Goal: Information Seeking & Learning: Learn about a topic

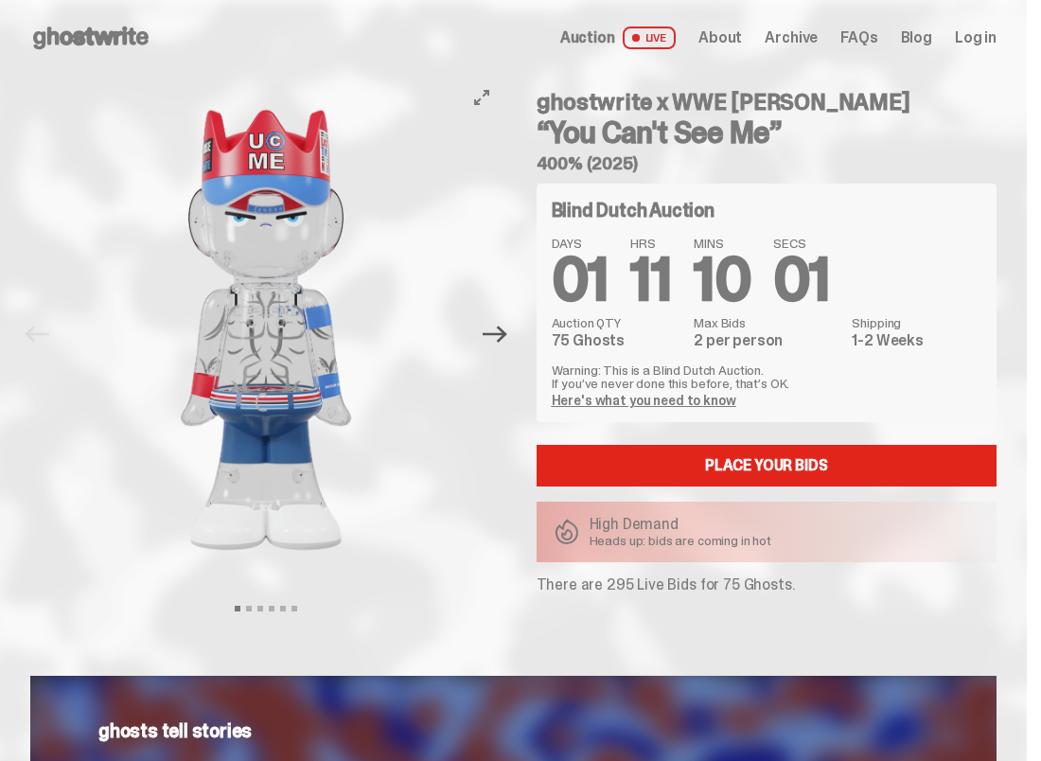
click at [503, 333] on icon "Next" at bounding box center [495, 333] width 25 height 17
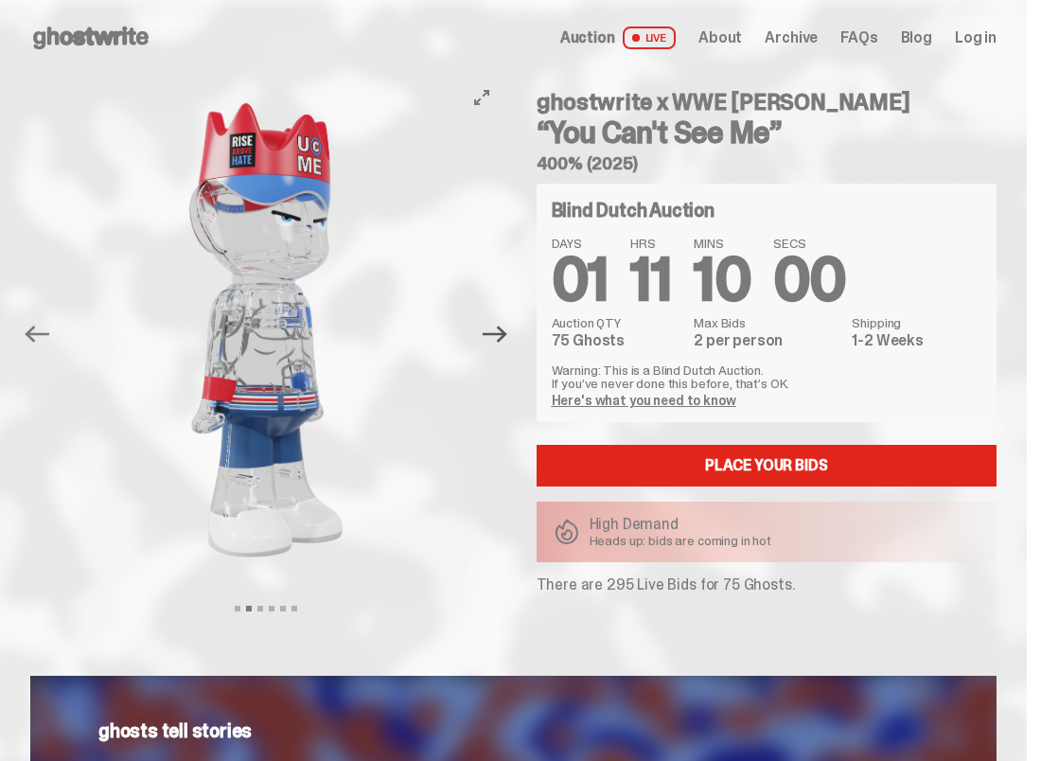
click at [503, 333] on icon "Next" at bounding box center [495, 333] width 25 height 17
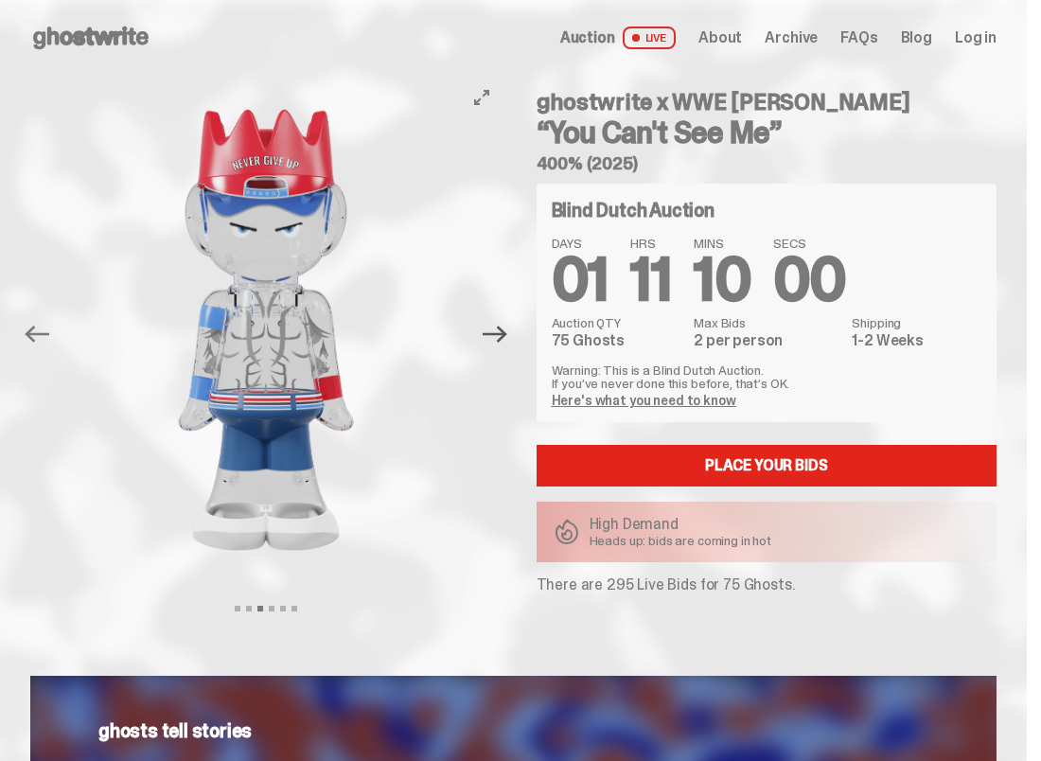
click at [503, 333] on icon "Next" at bounding box center [495, 333] width 25 height 17
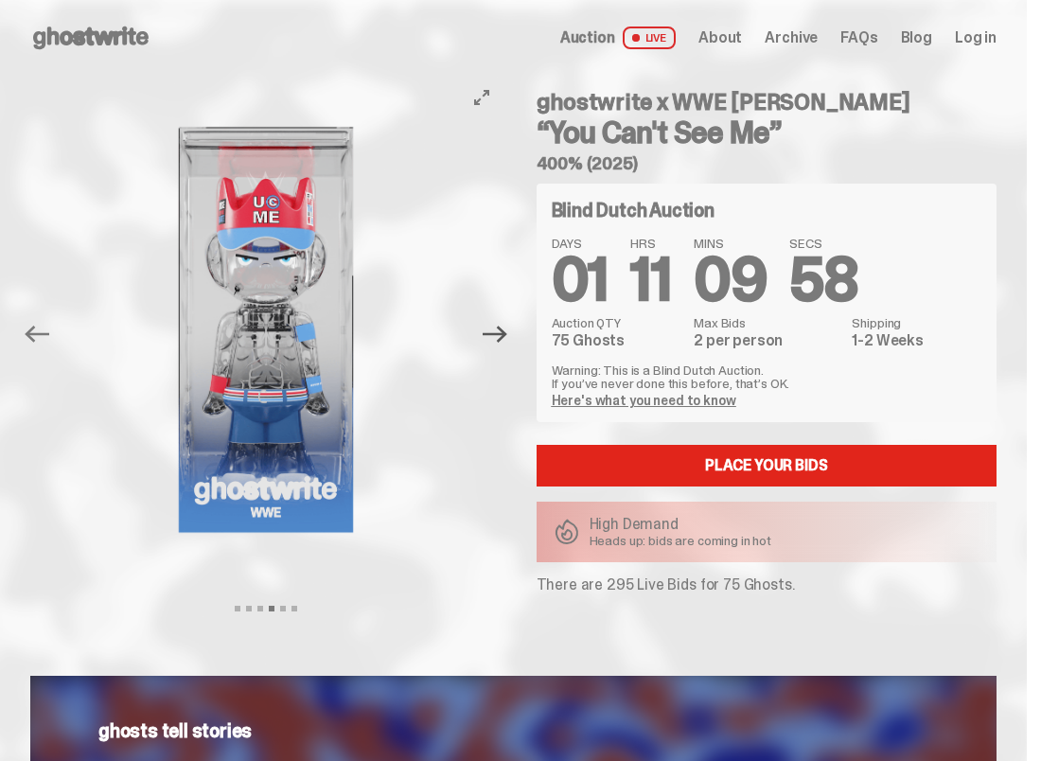
click at [503, 333] on icon "Next" at bounding box center [495, 333] width 25 height 17
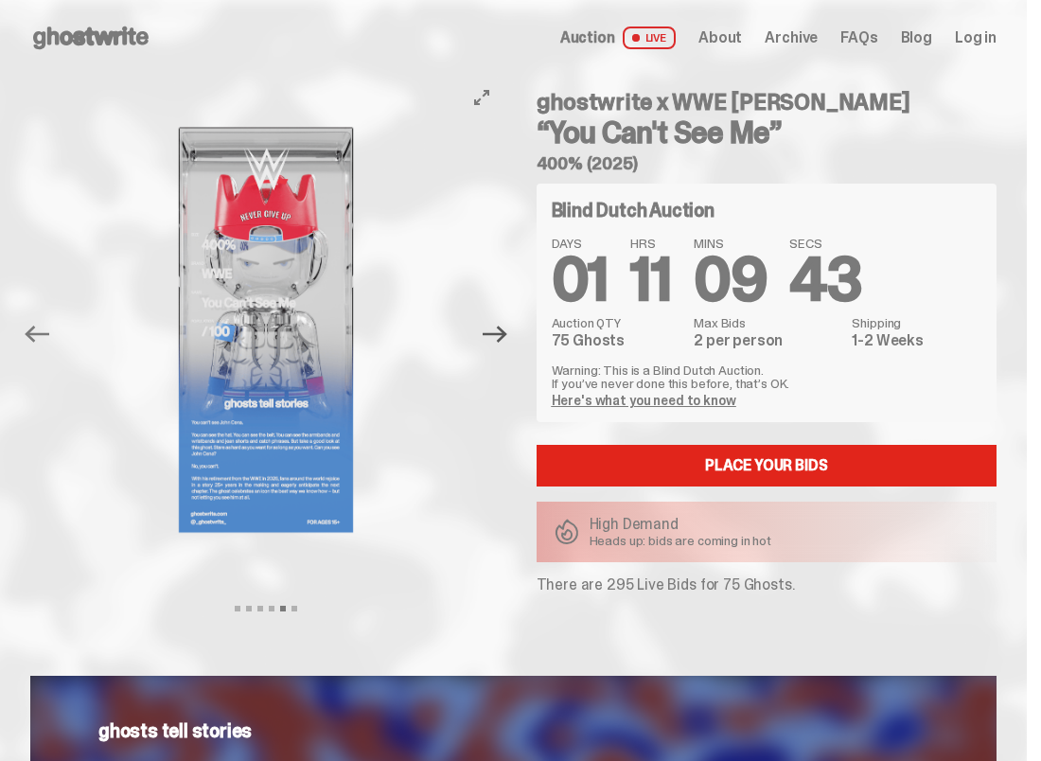
click at [499, 331] on icon "Next" at bounding box center [495, 334] width 25 height 25
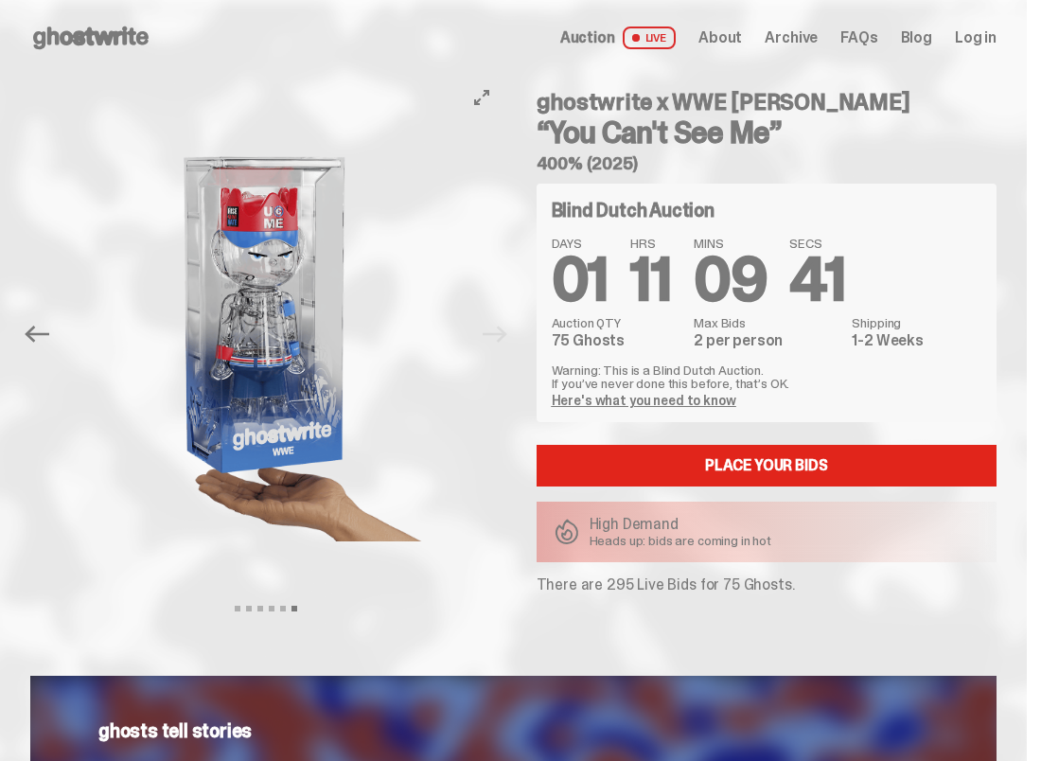
click at [496, 337] on div at bounding box center [266, 330] width 472 height 507
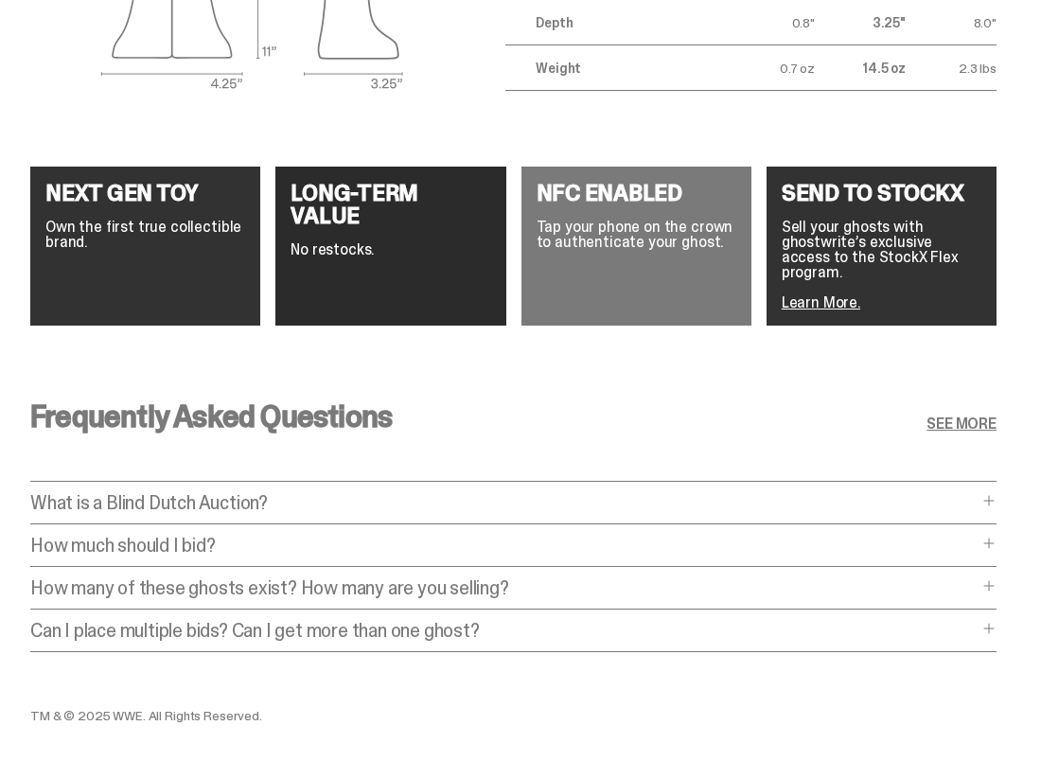
scroll to position [3171, 0]
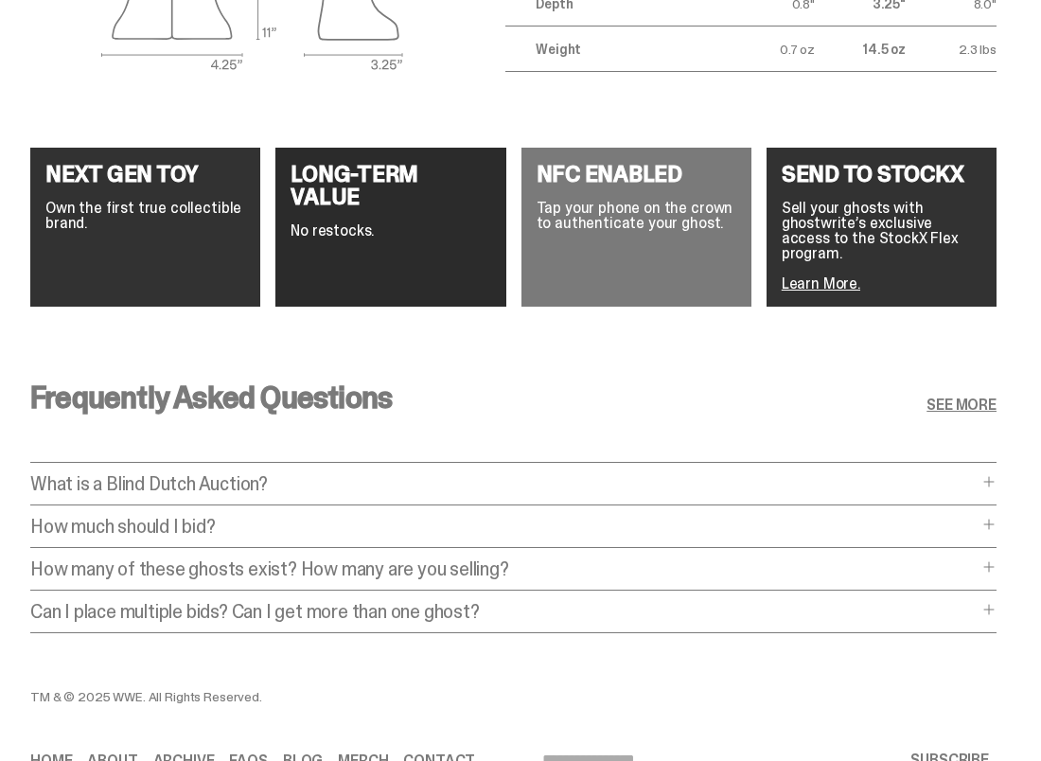
click at [211, 517] on p "How much should I bid?" at bounding box center [503, 526] width 947 height 19
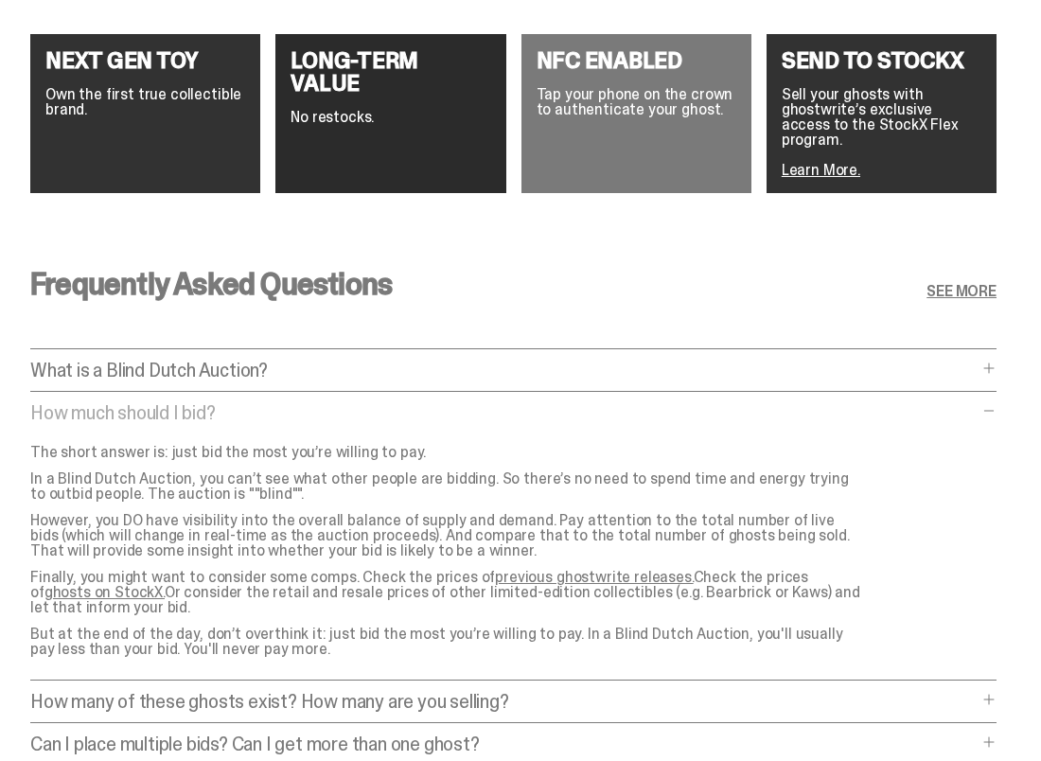
scroll to position [3335, 0]
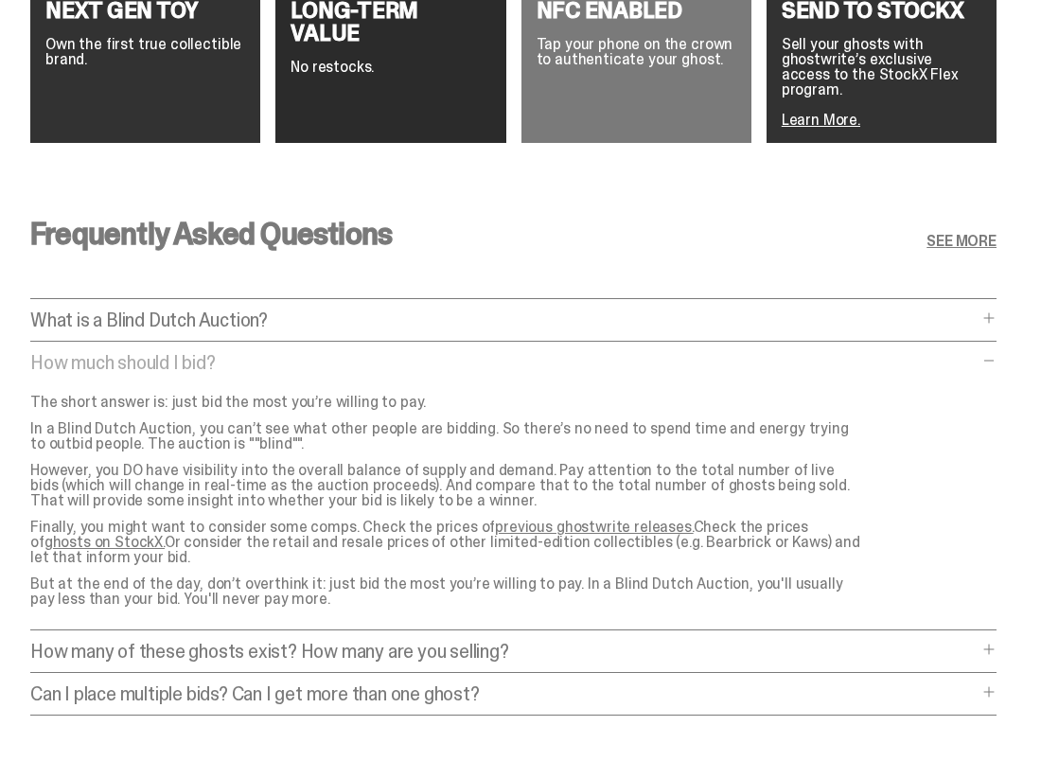
click at [165, 532] on link "ghosts on StockX." at bounding box center [104, 542] width 120 height 20
